Goal: Check status: Check status

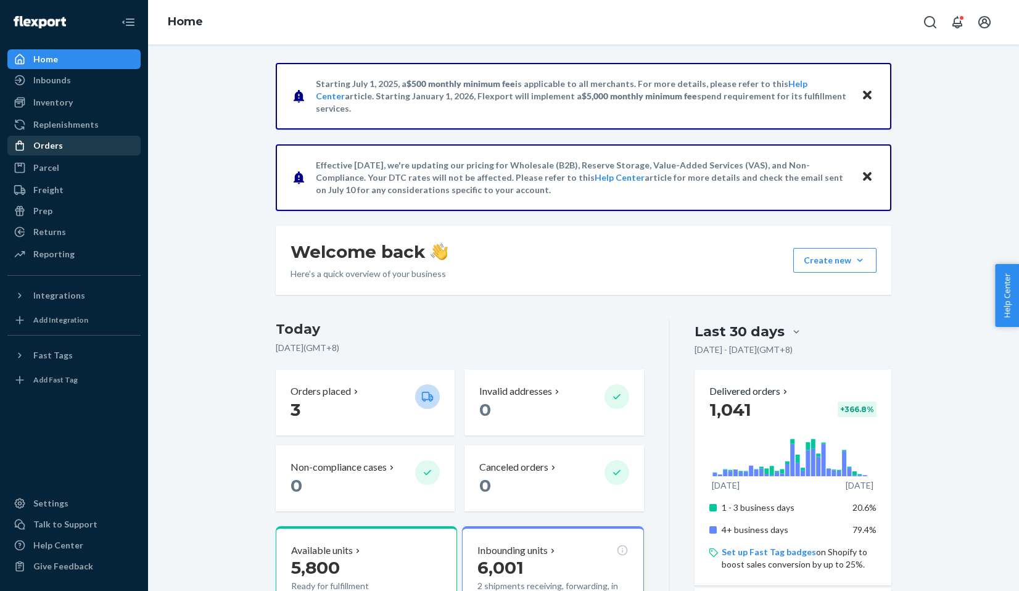
click at [94, 144] on div "Orders" at bounding box center [74, 145] width 131 height 17
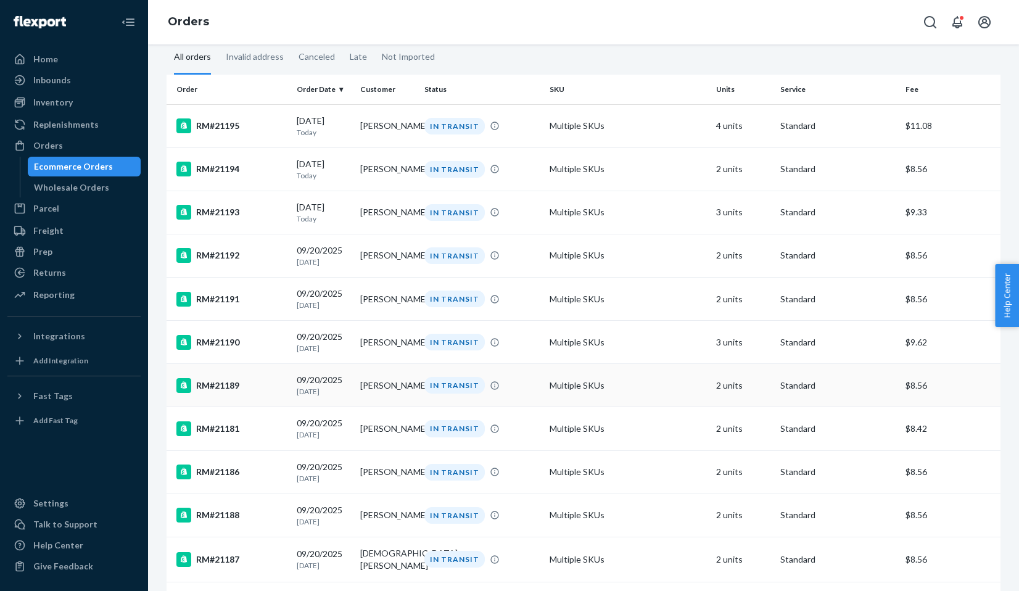
scroll to position [15, 0]
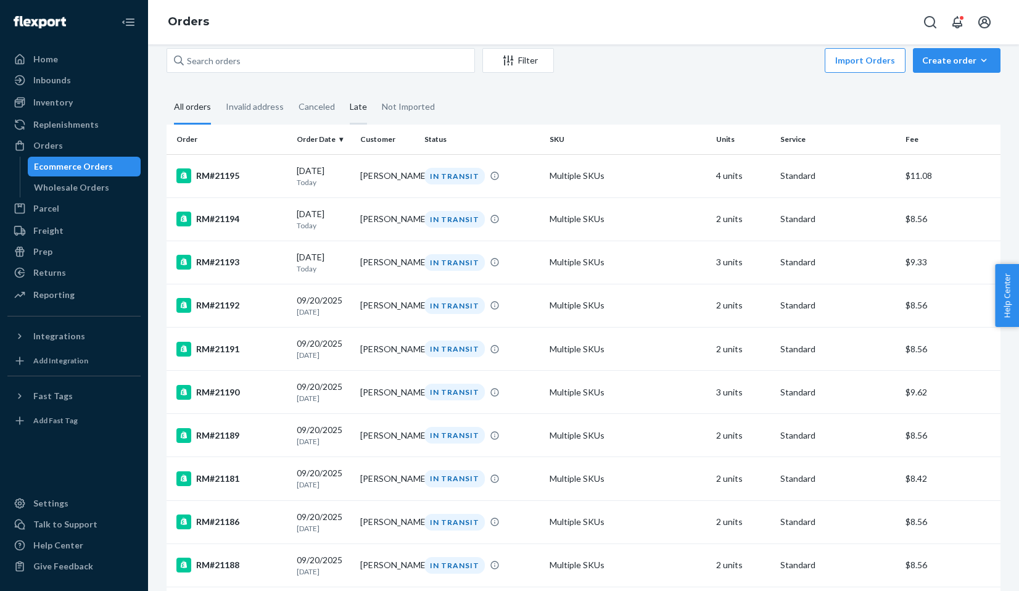
click at [356, 109] on div "Late" at bounding box center [358, 108] width 17 height 34
click at [342, 91] on input "Late" at bounding box center [342, 91] width 0 height 0
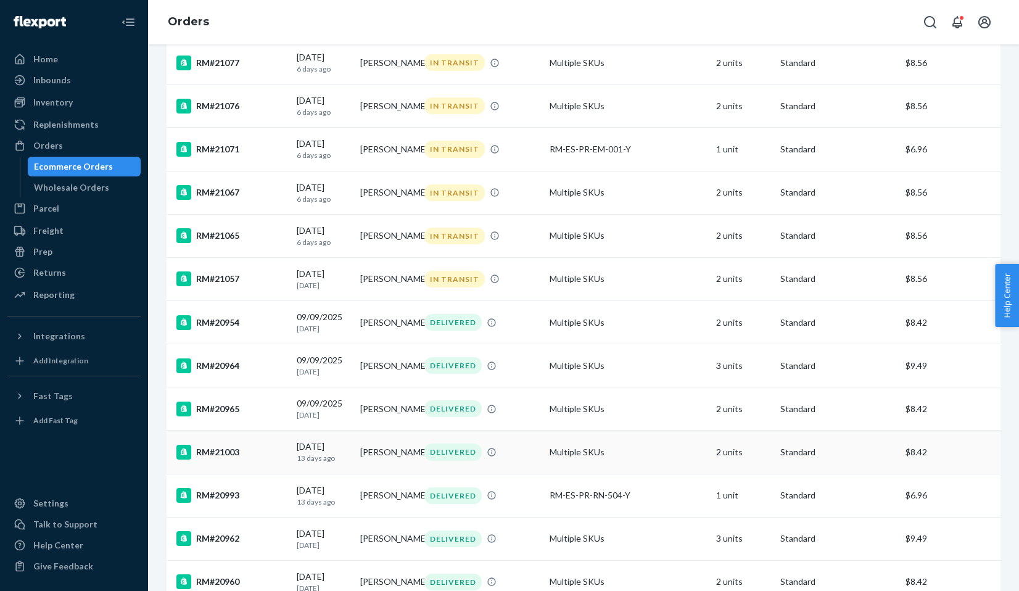
scroll to position [774, 0]
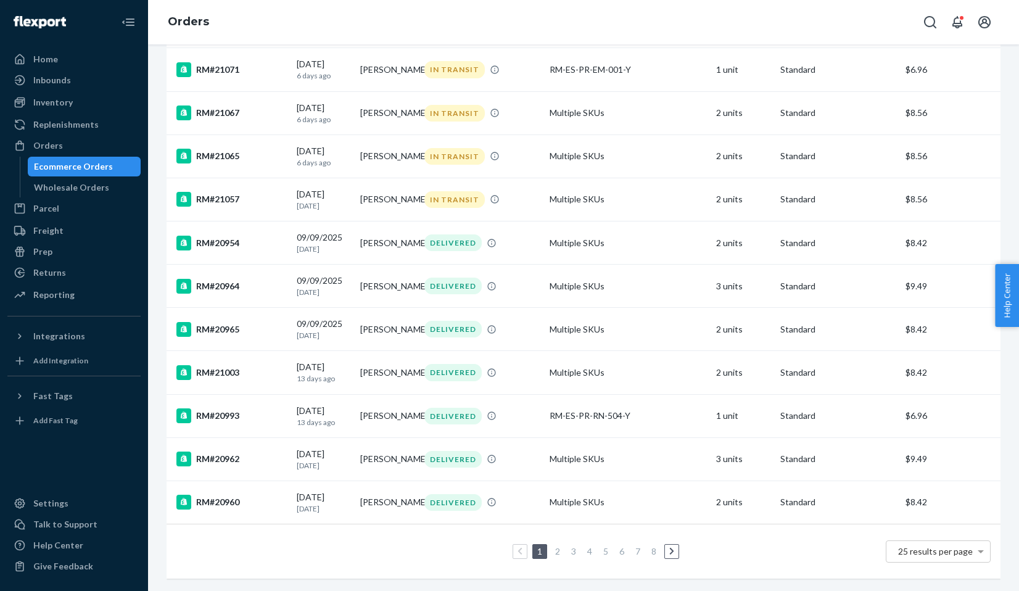
click at [559, 555] on link "2" at bounding box center [558, 551] width 10 height 10
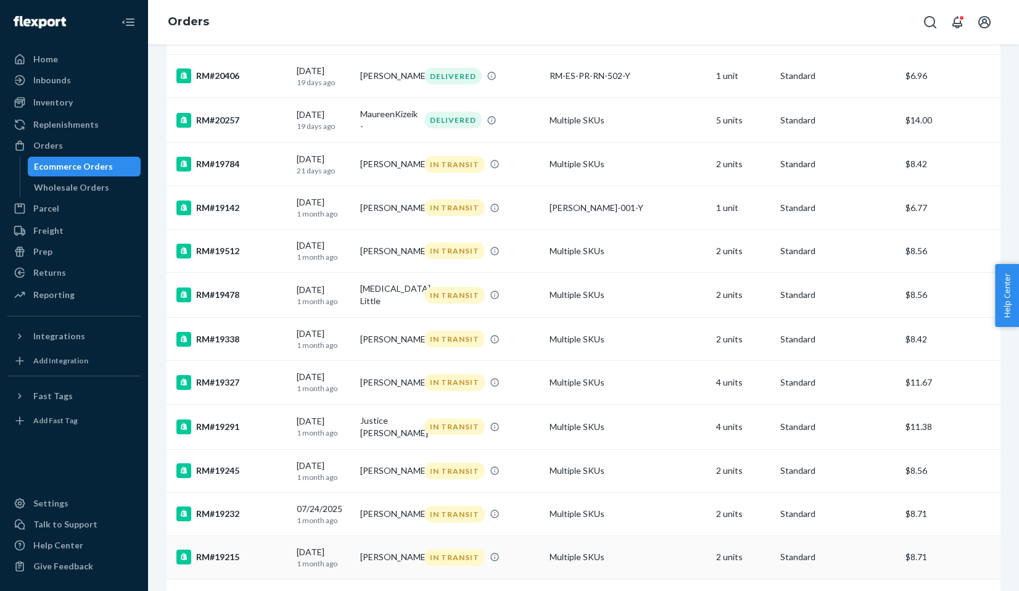
scroll to position [550, 0]
click at [212, 214] on div "RM#19142" at bounding box center [231, 206] width 110 height 15
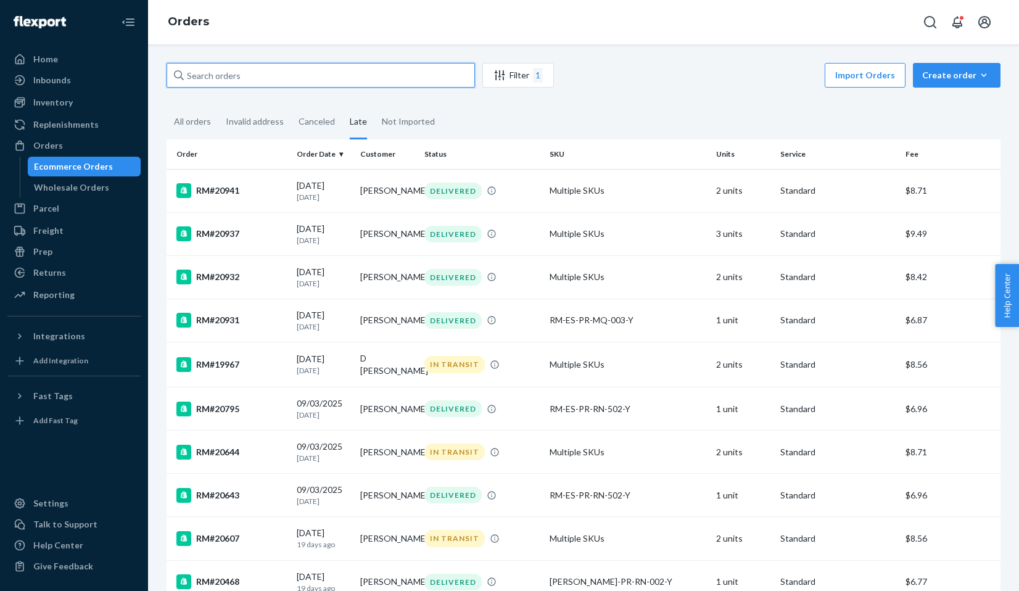
click at [228, 69] on input "text" at bounding box center [321, 75] width 308 height 25
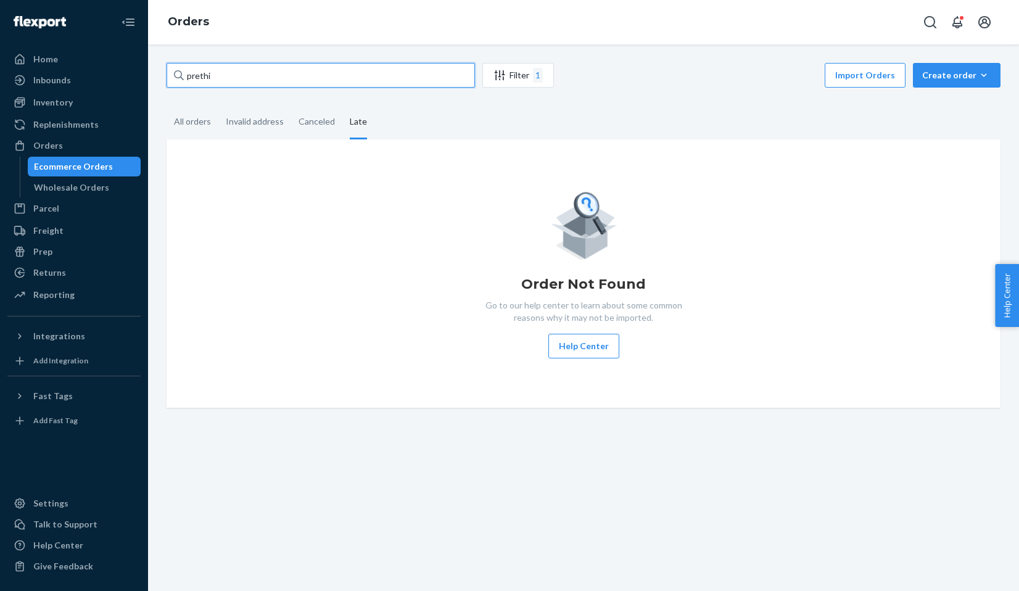
click at [194, 76] on input "prethi" at bounding box center [321, 75] width 308 height 25
type input "preethi"
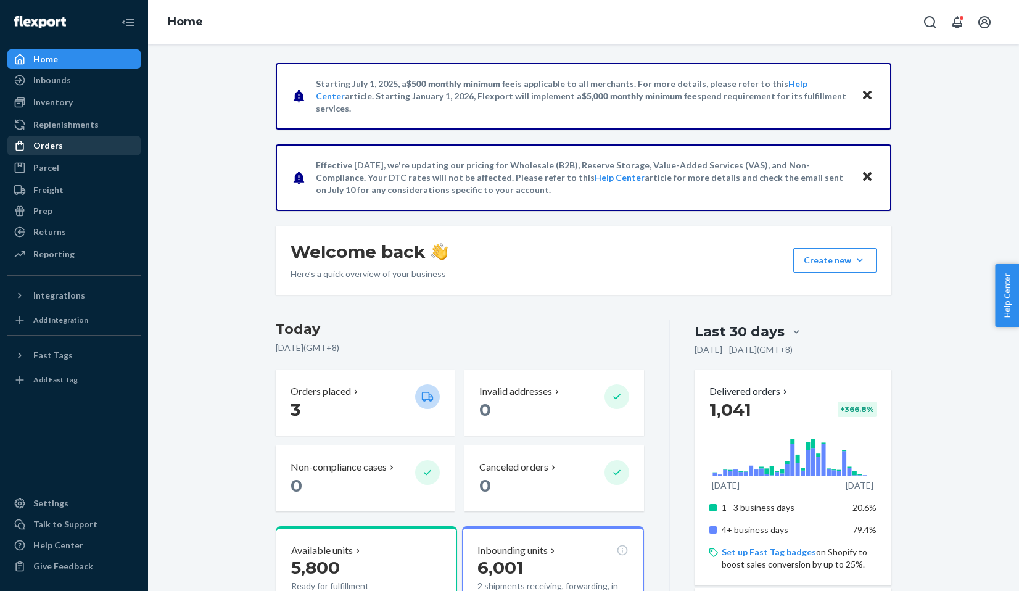
click at [37, 150] on div "Orders" at bounding box center [48, 145] width 30 height 12
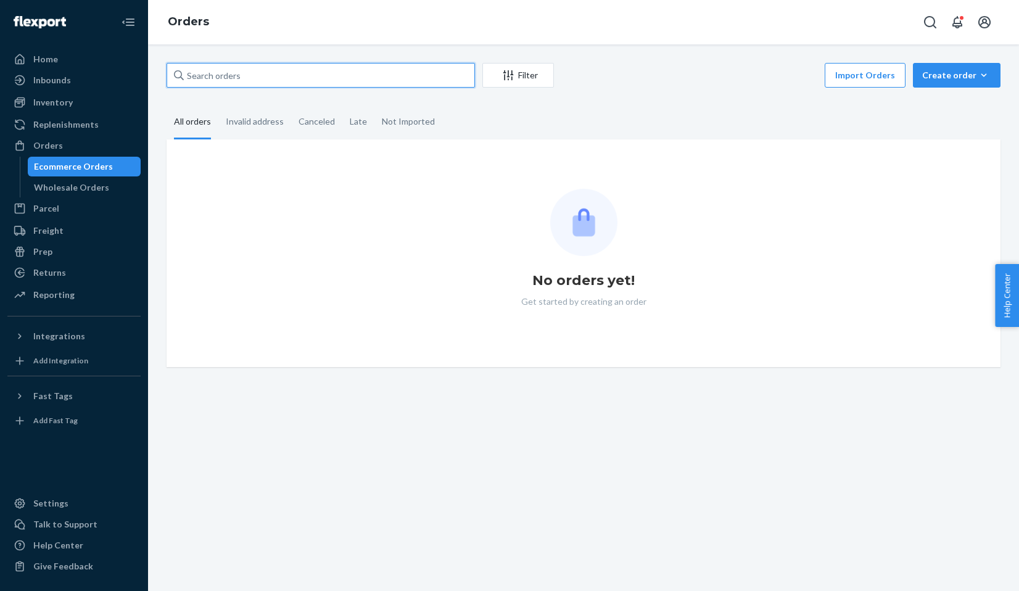
click at [271, 71] on input "text" at bounding box center [321, 75] width 308 height 25
paste input "[PERSON_NAME]"
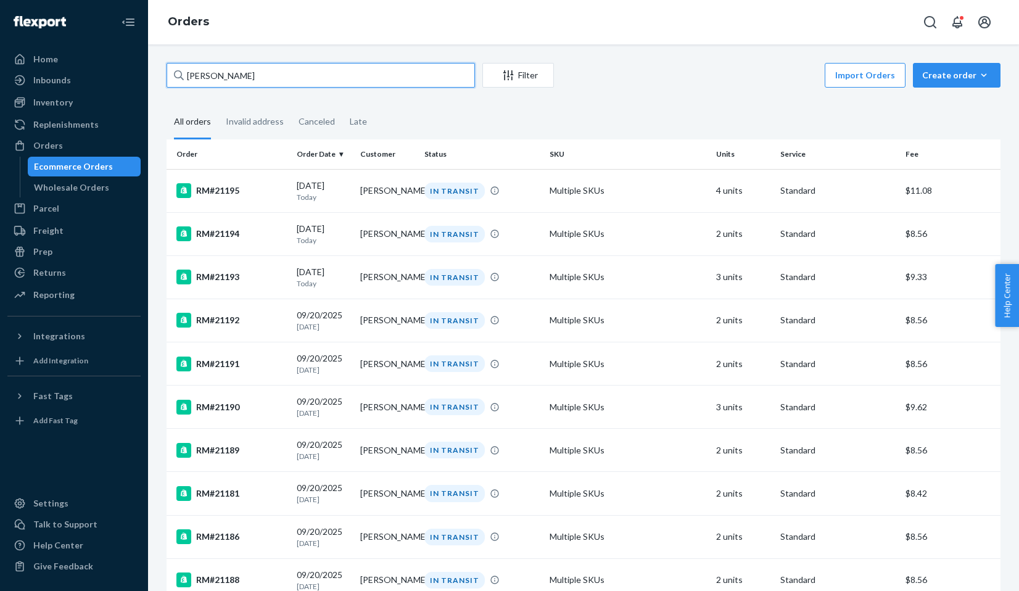
click at [255, 74] on input "[PERSON_NAME]" at bounding box center [321, 75] width 308 height 25
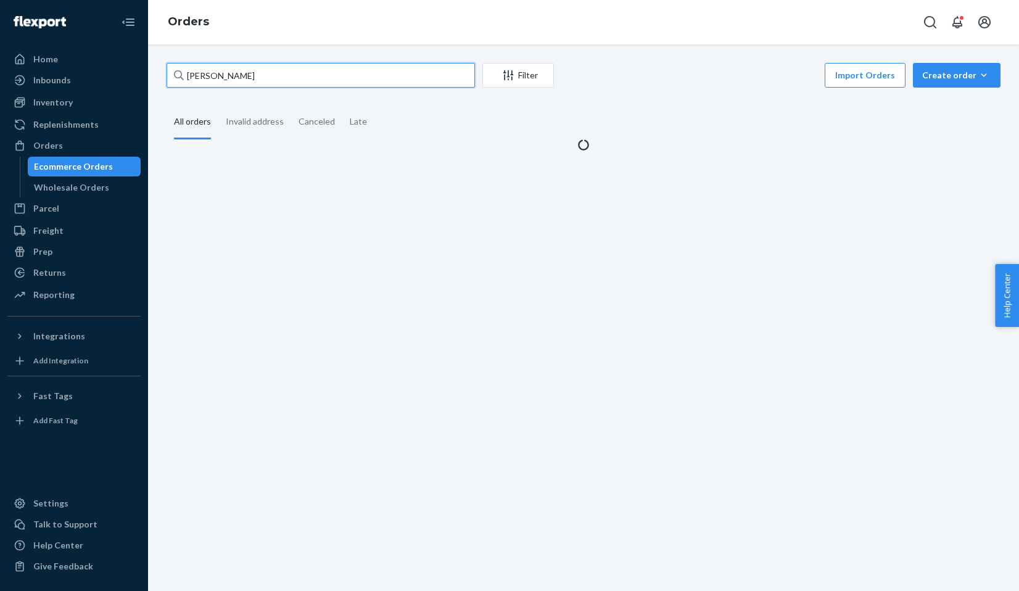
type input "[PERSON_NAME]"
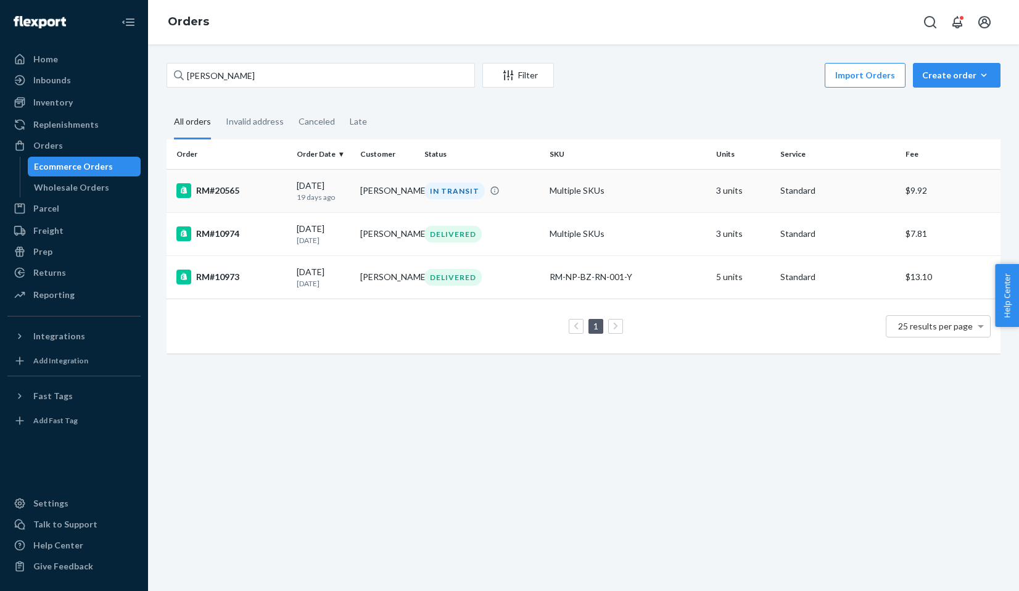
click at [205, 192] on div "RM#20565" at bounding box center [231, 190] width 110 height 15
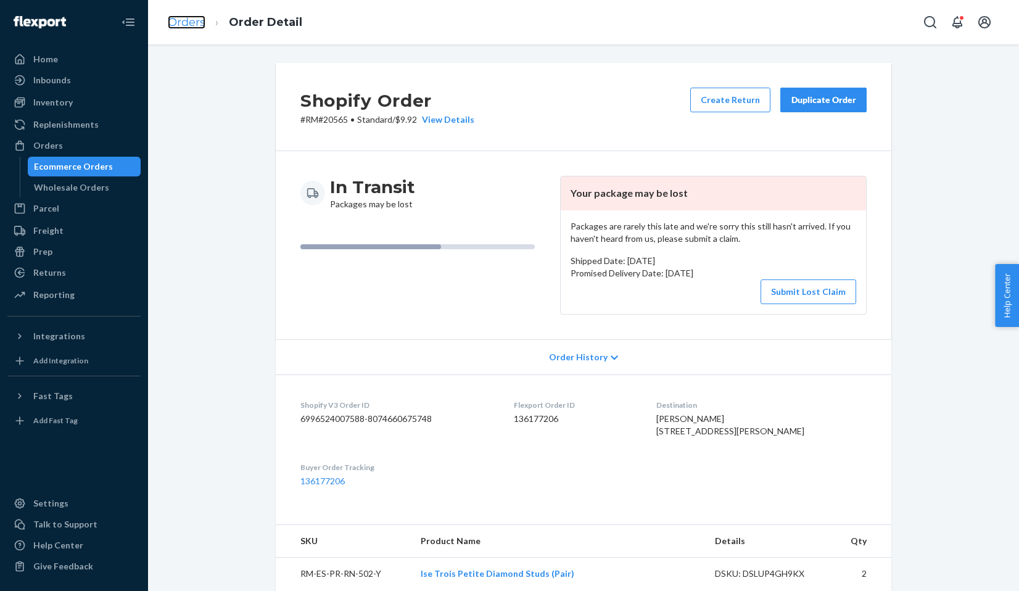
click at [193, 19] on link "Orders" at bounding box center [187, 22] width 38 height 14
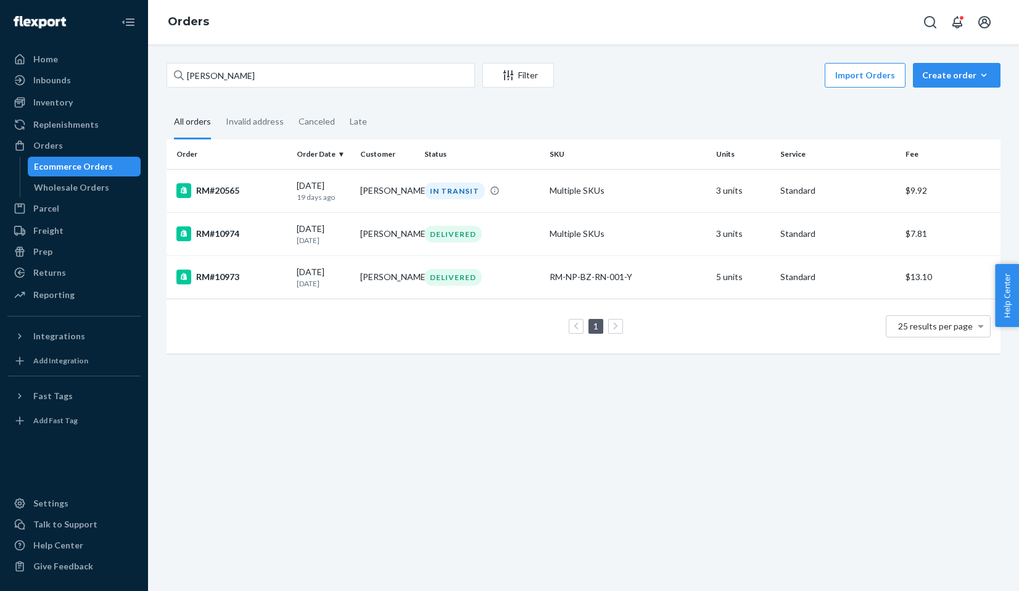
click at [75, 165] on div "Ecommerce Orders" at bounding box center [73, 166] width 79 height 12
click at [211, 188] on div "RM#20565" at bounding box center [231, 190] width 110 height 15
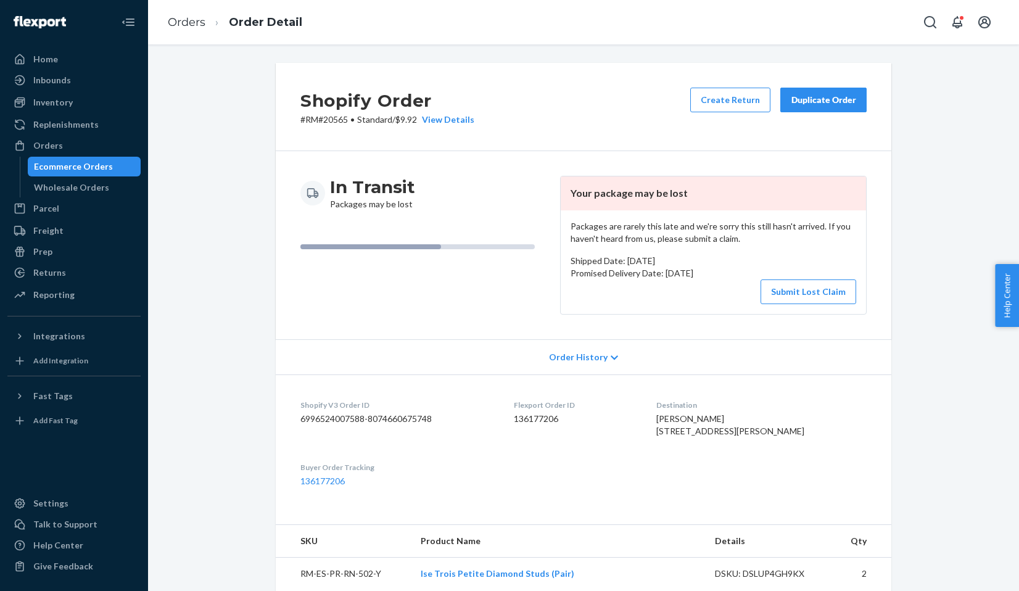
click at [250, 127] on div "Shopify Order # RM#20565 • Standard / $9.92 View Details Create Return Duplicat…" at bounding box center [583, 510] width 852 height 894
